Goal: Transaction & Acquisition: Purchase product/service

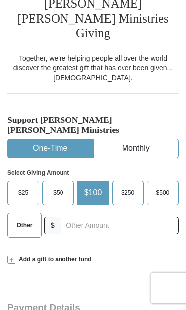
scroll to position [174, 0]
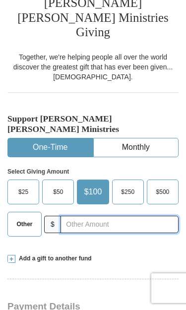
click at [85, 216] on input "text" at bounding box center [120, 224] width 118 height 17
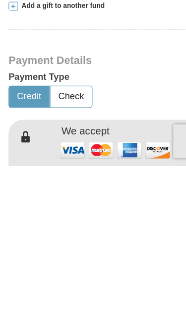
scroll to position [263, 0]
type input "10.00"
click at [24, 240] on button "Credit" at bounding box center [25, 249] width 35 height 18
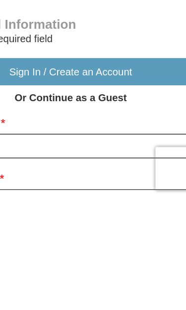
scroll to position [492, 0]
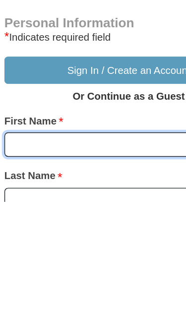
click at [76, 263] on input "First Name *" at bounding box center [92, 271] width 171 height 17
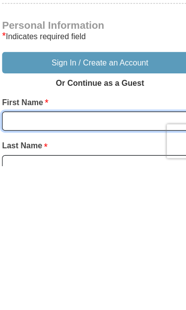
type input "Deothea"
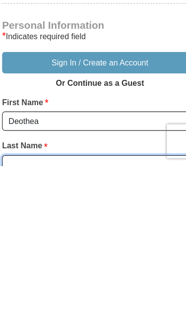
type input "[PERSON_NAME]"
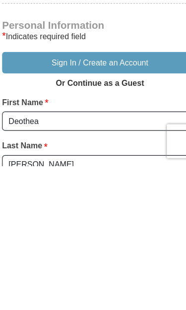
scroll to position [657, 0]
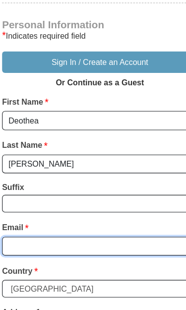
click at [124, 208] on input "Email *" at bounding box center [92, 216] width 171 height 17
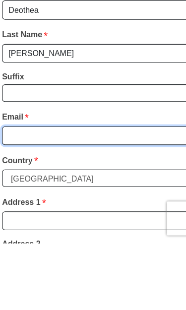
type input "[EMAIL_ADDRESS][DOMAIN_NAME]"
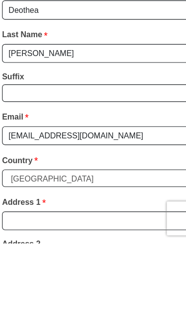
scroll to position [754, 0]
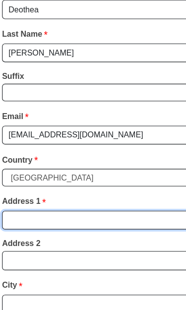
click at [121, 185] on input "Address 1 *" at bounding box center [92, 193] width 171 height 17
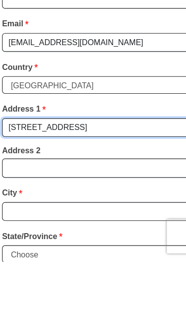
type input "[STREET_ADDRESS]"
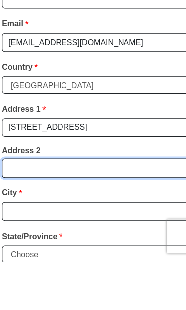
click at [108, 220] on input "Address 2" at bounding box center [92, 228] width 171 height 17
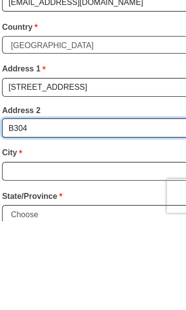
type input "B304"
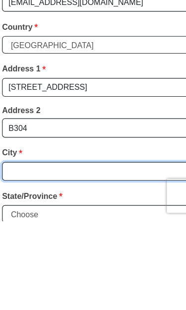
click at [114, 259] on input "City *" at bounding box center [92, 267] width 171 height 17
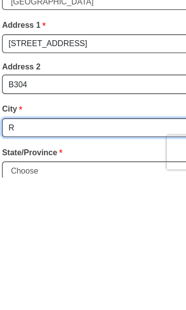
type input "R"
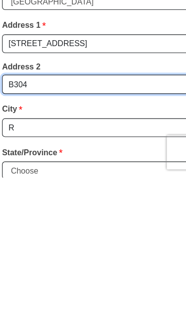
click at [63, 220] on input "B304" at bounding box center [92, 228] width 171 height 17
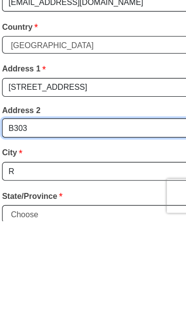
type input "B303"
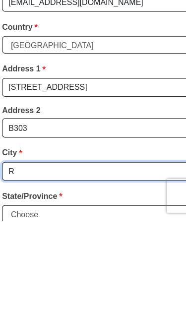
click at [50, 259] on input "R" at bounding box center [92, 267] width 171 height 17
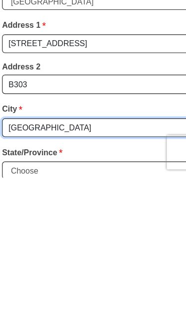
type input "[GEOGRAPHIC_DATA]"
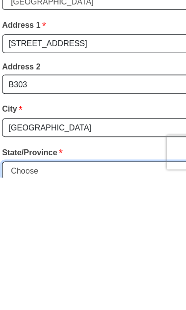
click at [123, 296] on select "Choose [US_STATE] [US_STATE] [US_STATE] [US_STATE] [US_STATE] Armed Forces Amer…" at bounding box center [92, 303] width 171 height 15
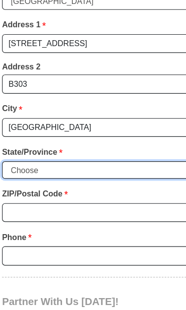
select select "CA"
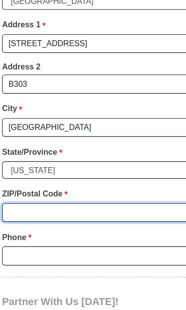
click at [68, 178] on input "ZIP/Postal Code *" at bounding box center [92, 186] width 171 height 17
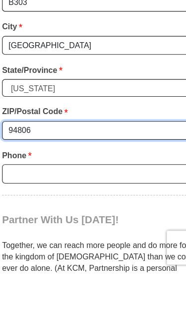
type input "94806"
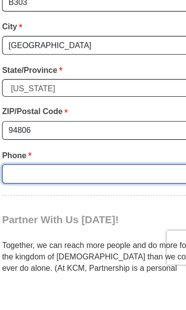
click at [129, 216] on input "Phone * *" at bounding box center [92, 224] width 171 height 17
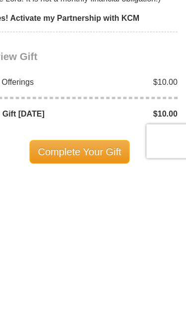
type input "5108097190"
click at [91, 288] on span "Complete Your Gift" at bounding box center [93, 298] width 88 height 21
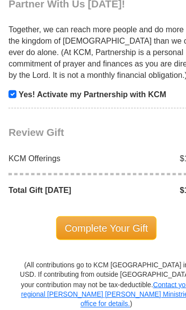
scroll to position [1210, 0]
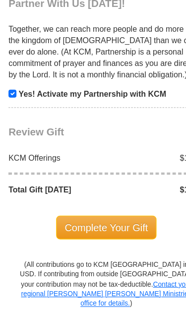
click at [102, 189] on span "Complete Your Gift" at bounding box center [93, 199] width 88 height 21
